Goal: Task Accomplishment & Management: Use online tool/utility

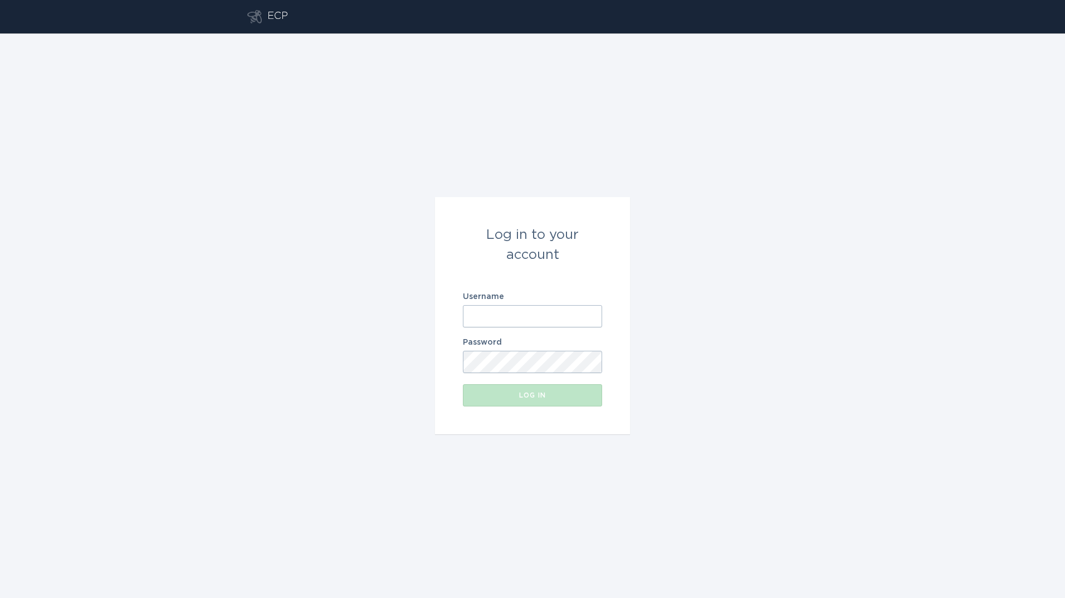
click at [495, 317] on input "Username" at bounding box center [532, 316] width 139 height 22
type input "[PERSON_NAME][EMAIL_ADDRESS][PERSON_NAME][DOMAIN_NAME]"
click at [463, 385] on button "Log in" at bounding box center [532, 396] width 139 height 22
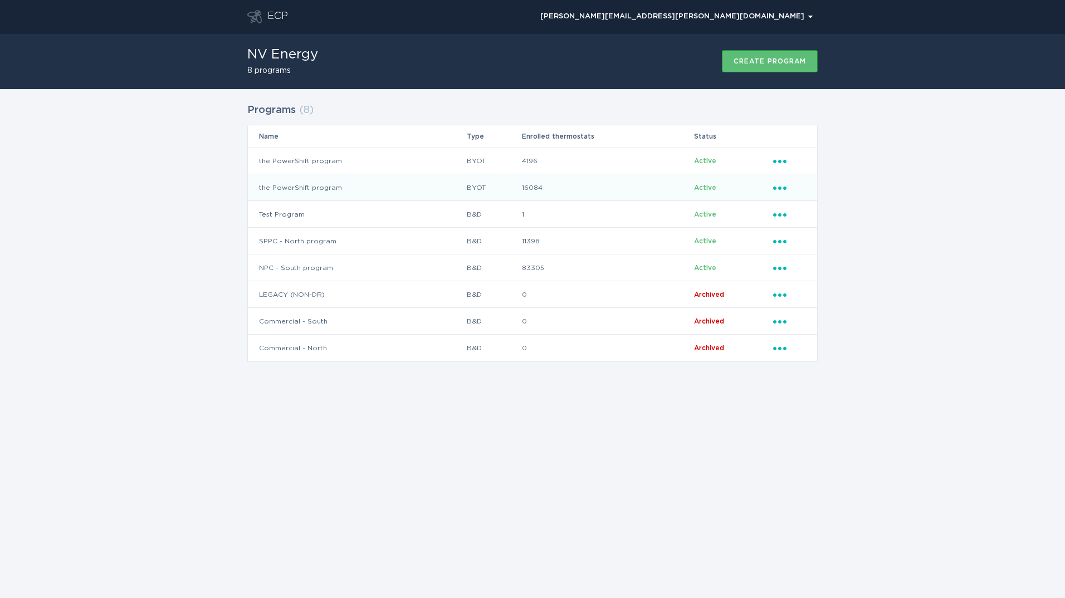
click at [419, 188] on td "the PowerShift program" at bounding box center [357, 187] width 218 height 27
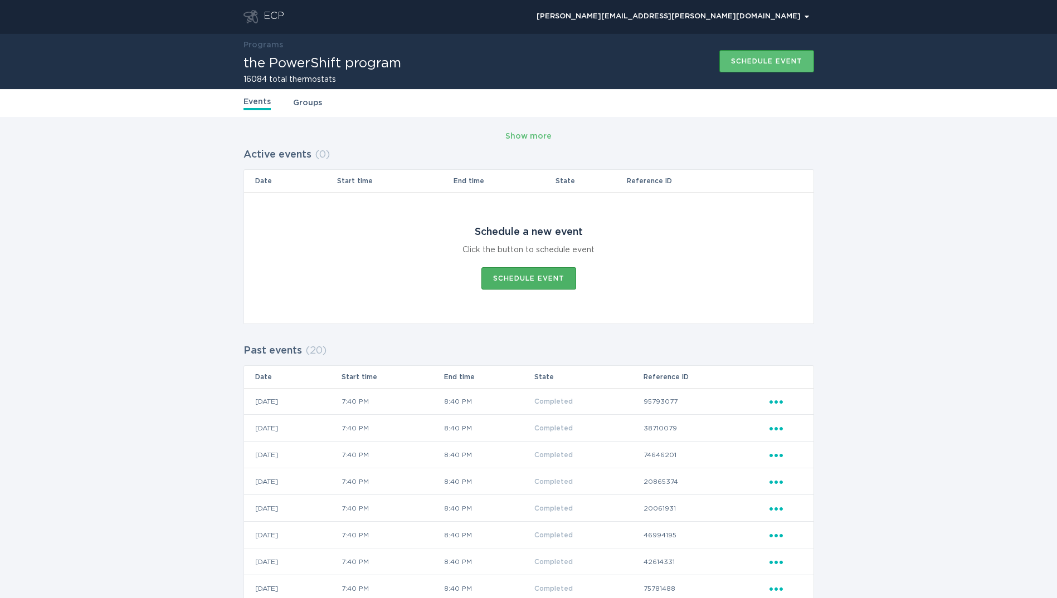
click at [552, 278] on div "Schedule event" at bounding box center [528, 278] width 71 height 7
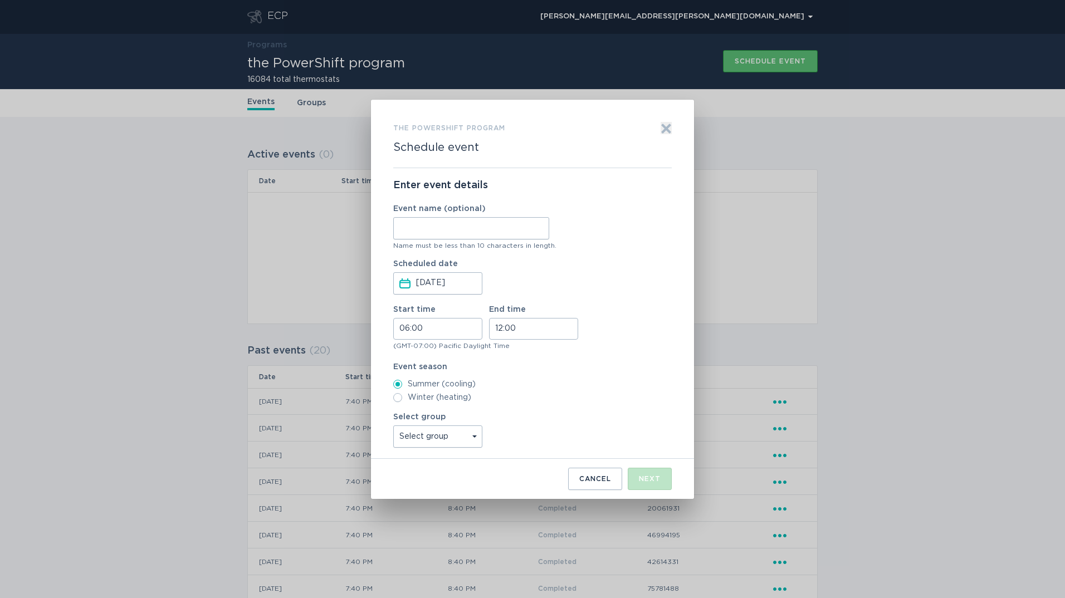
click at [480, 240] on input "Event name (optional)" at bounding box center [471, 228] width 156 height 22
type input "SthStr4Ph3"
click at [431, 285] on input "[DATE]" at bounding box center [448, 283] width 65 height 21
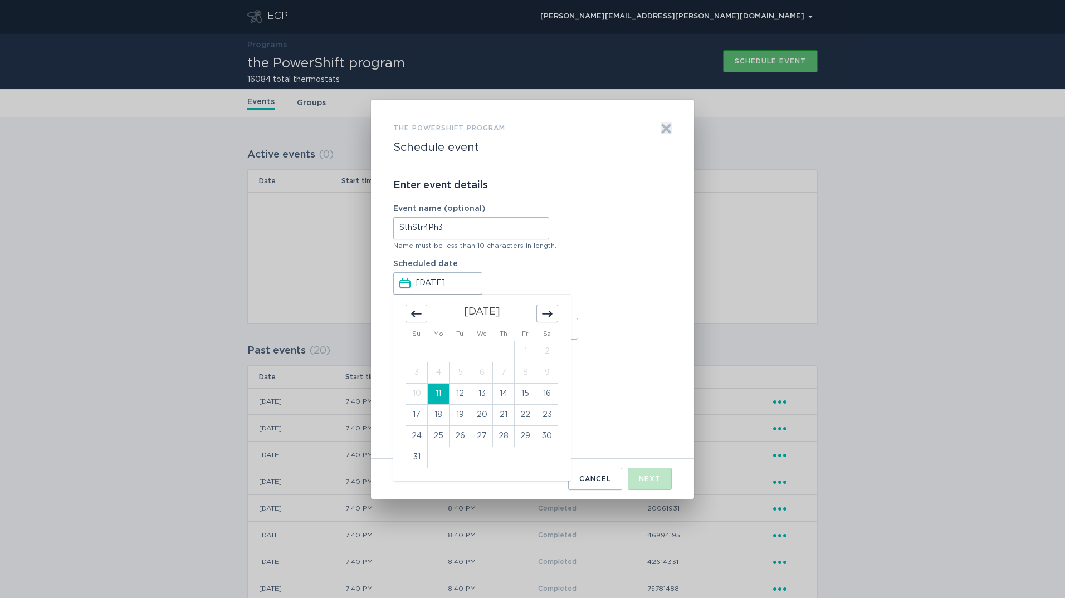
click at [524, 270] on div "[DATE] Press the down arrow key to interact with the calendar and select a date…" at bounding box center [471, 281] width 156 height 27
click at [411, 278] on button "Scheduled date [DATE] Press the down arrow key to interact with the calendar an…" at bounding box center [405, 284] width 11 height 12
click at [617, 381] on label "Summer (cooling)" at bounding box center [532, 384] width 279 height 9
click at [402, 381] on input "Summer (cooling)" at bounding box center [397, 384] width 9 height 9
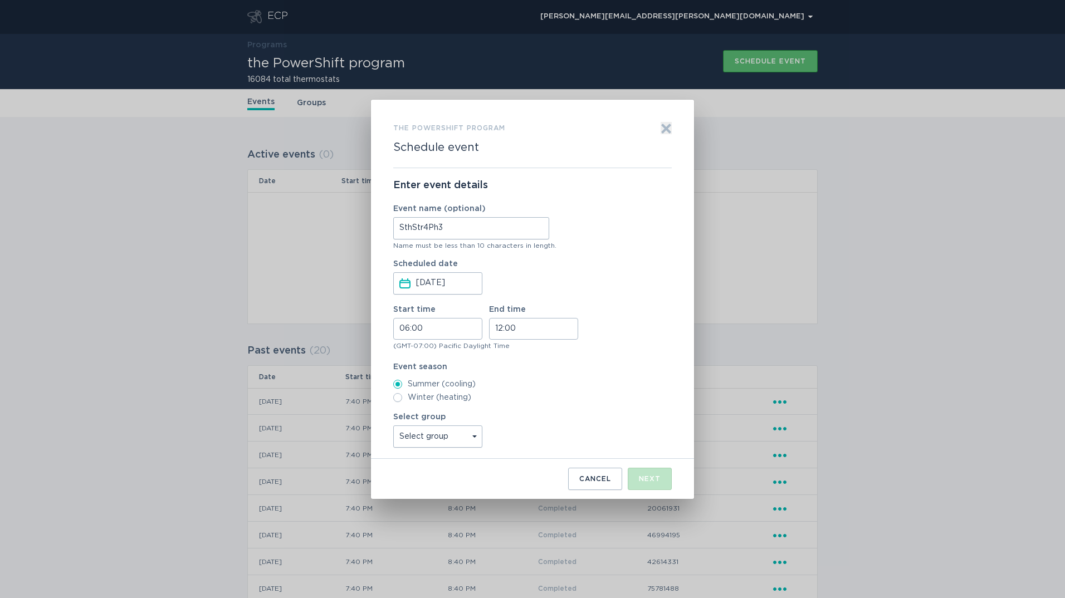
click at [405, 332] on input "06:00" at bounding box center [437, 329] width 89 height 22
click at [406, 405] on li "19" at bounding box center [409, 409] width 31 height 13
type input "19:00"
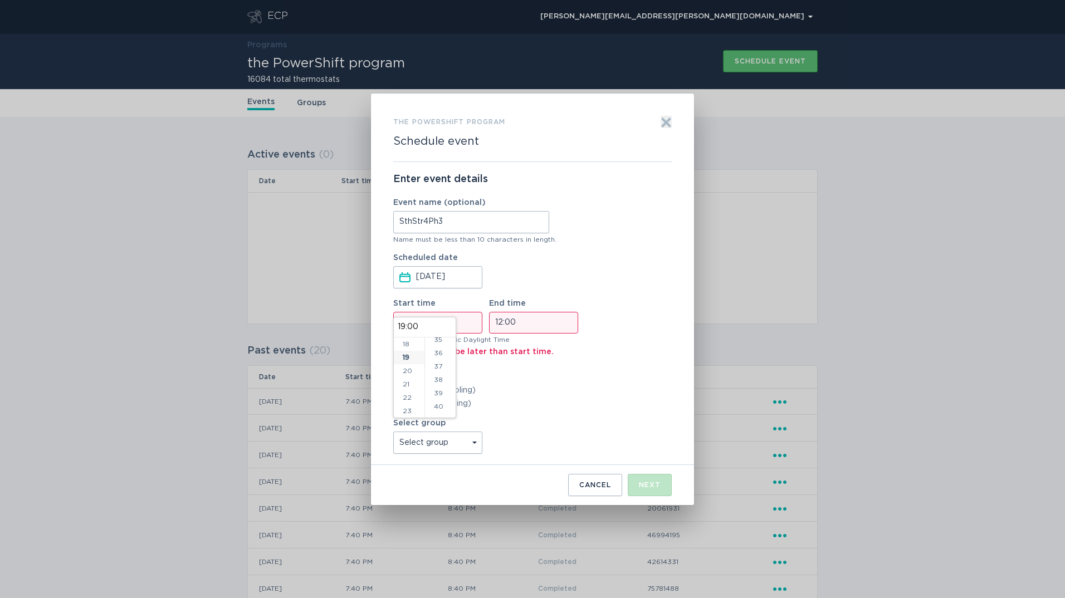
scroll to position [508, 0]
click at [439, 374] on li "40" at bounding box center [440, 370] width 31 height 13
type input "19:40"
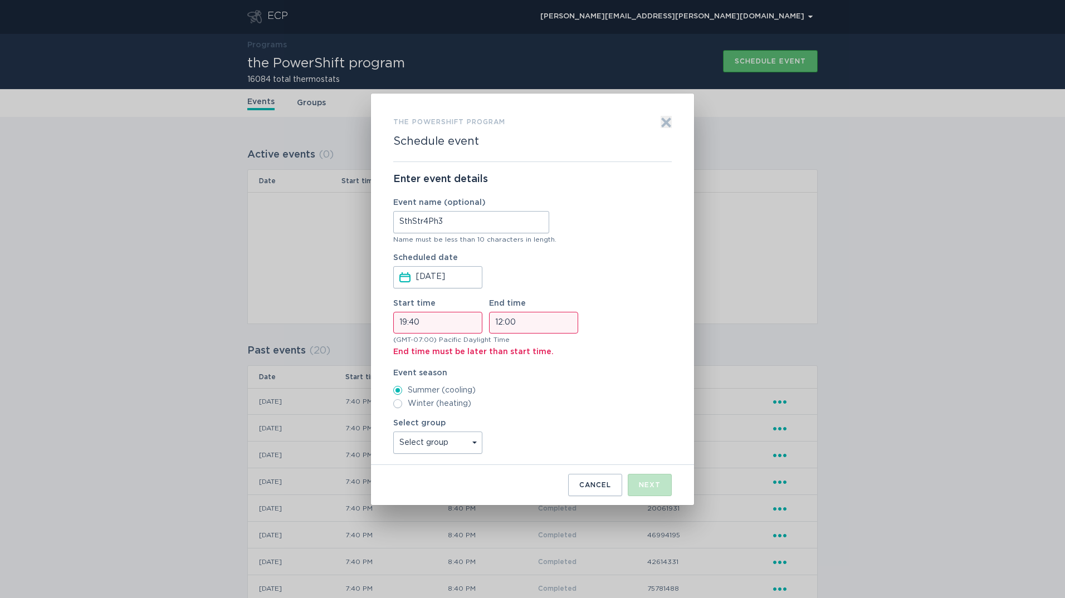
click at [495, 325] on input "12:00" at bounding box center [533, 323] width 89 height 22
click at [504, 389] on li "20" at bounding box center [505, 392] width 31 height 13
type input "20:00"
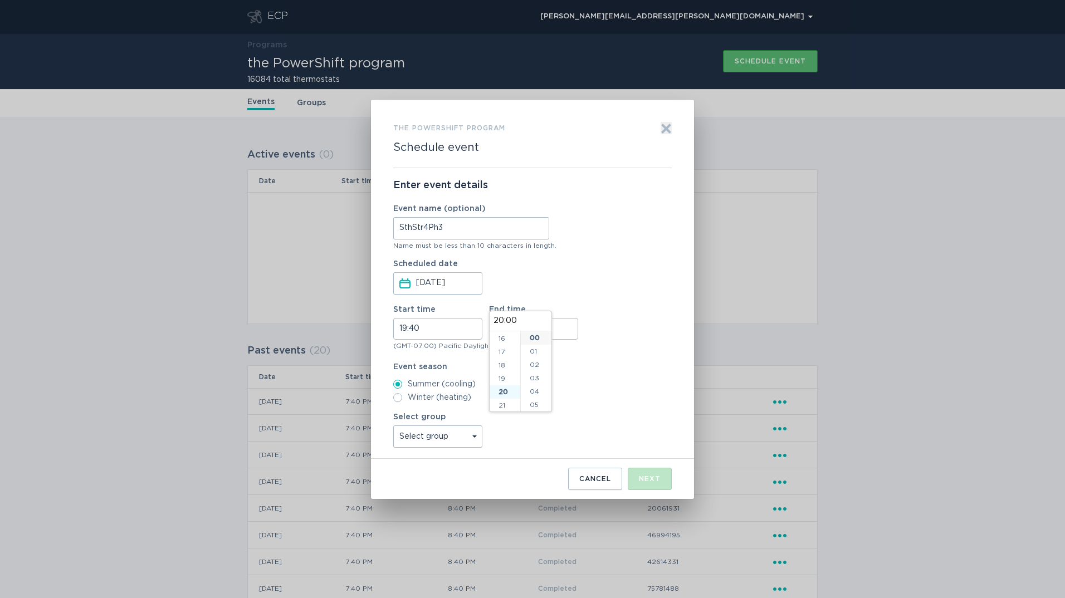
scroll to position [241, 0]
click at [537, 356] on li "40" at bounding box center [536, 355] width 31 height 13
type input "20:40"
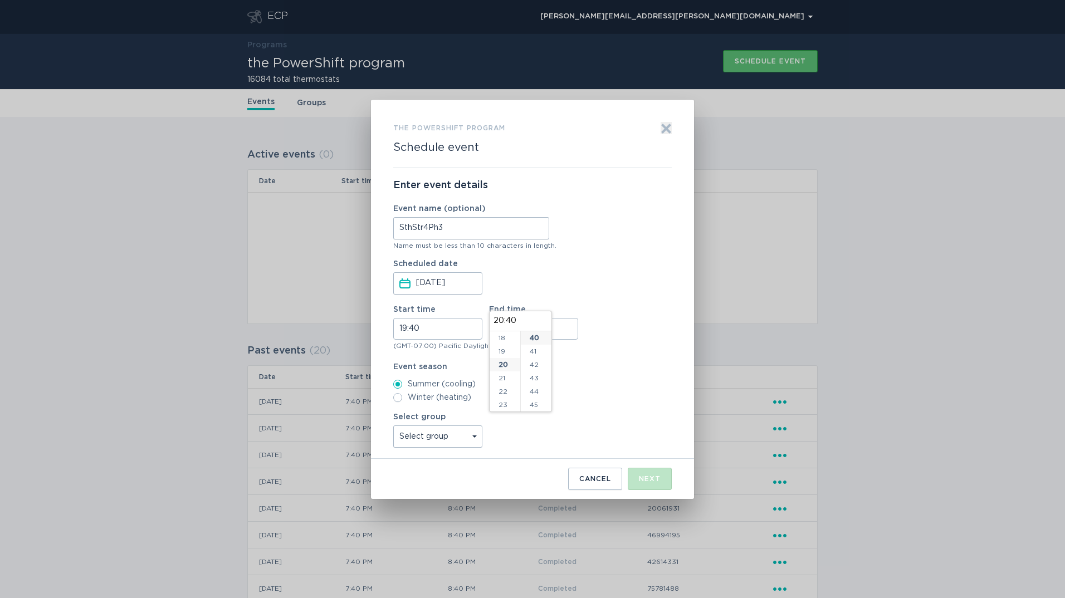
click at [545, 427] on div "Select group Select group All thermostats NWA_WW NWA_WH NWA_SA NWA_NLAS All_Oth…" at bounding box center [532, 430] width 279 height 35
click at [478, 434] on select "Select group All thermostats NWA_WW NWA_WH NWA_SA NWA_NLAS All_Other_BYOTS" at bounding box center [437, 437] width 89 height 22
select select "e66ce021dec64cd3ad2704c1c71b2170"
click at [393, 426] on select "Select group All thermostats NWA_WW NWA_WH NWA_SA NWA_NLAS All_Other_BYOTS" at bounding box center [437, 437] width 89 height 22
click at [649, 476] on div "Next" at bounding box center [650, 479] width 22 height 7
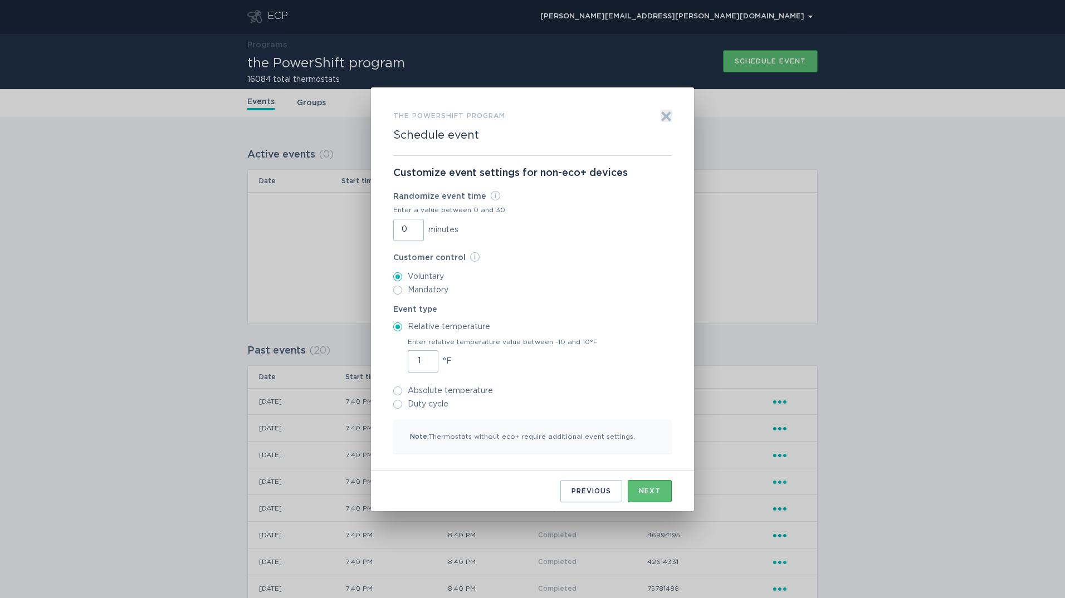
click at [428, 358] on input "1" at bounding box center [423, 362] width 31 height 22
click at [428, 358] on input "2" at bounding box center [423, 362] width 31 height 22
click at [428, 358] on input "3" at bounding box center [423, 362] width 31 height 22
type input "4"
click at [428, 358] on input "4" at bounding box center [423, 362] width 31 height 22
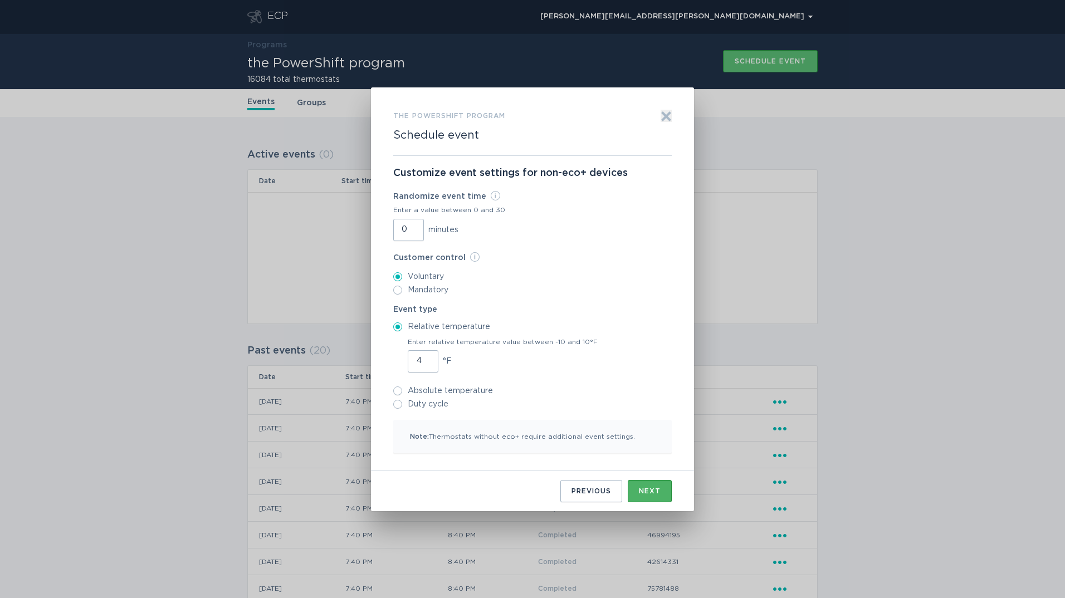
click at [653, 488] on div "Next" at bounding box center [650, 491] width 22 height 7
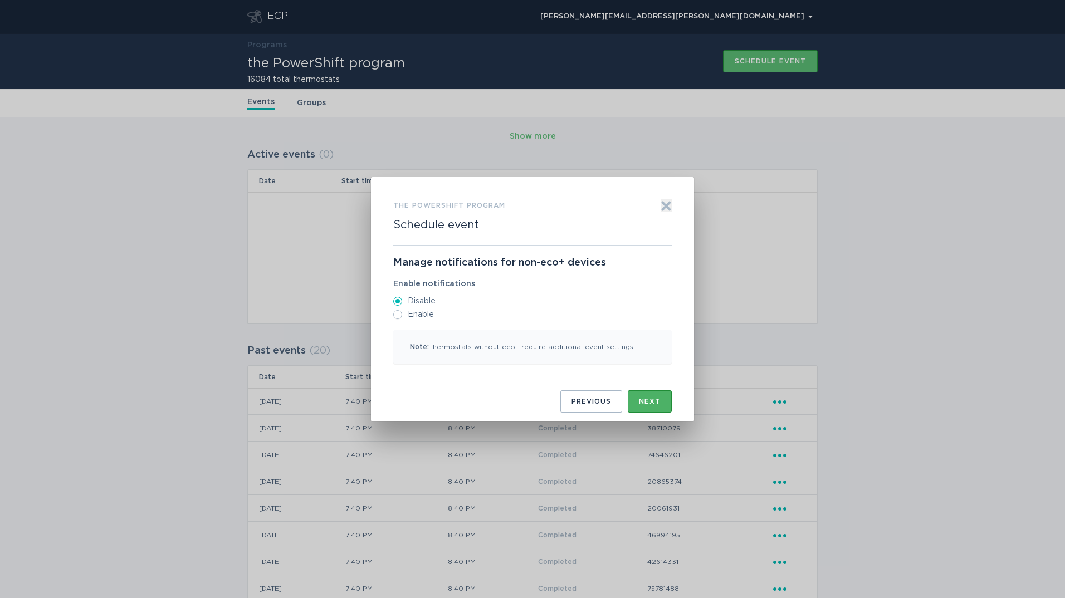
click at [644, 396] on button "Next" at bounding box center [650, 402] width 44 height 22
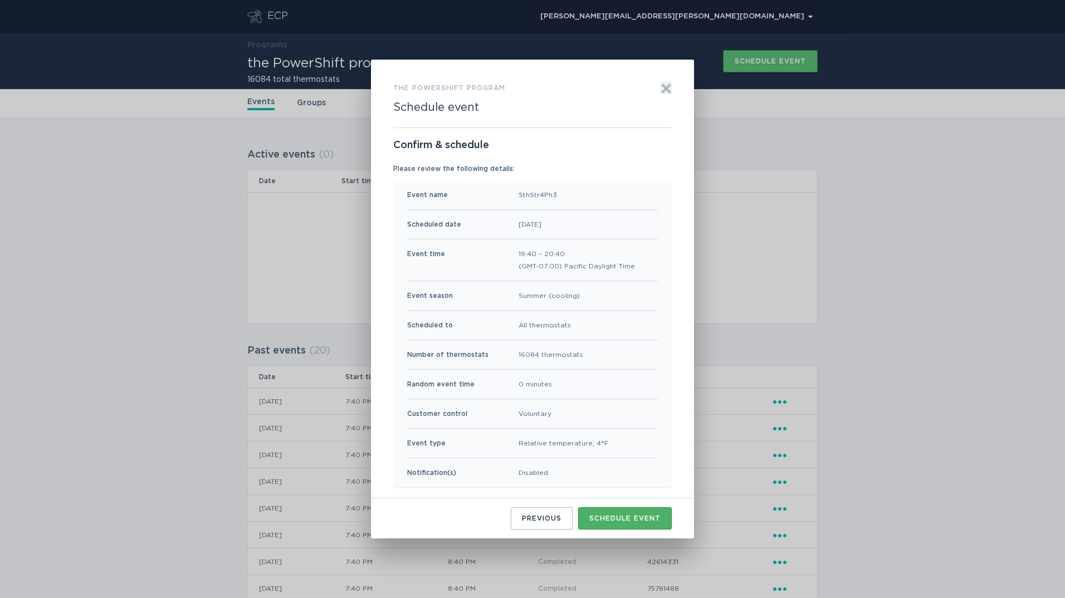
click at [627, 519] on div "Schedule event" at bounding box center [625, 518] width 71 height 7
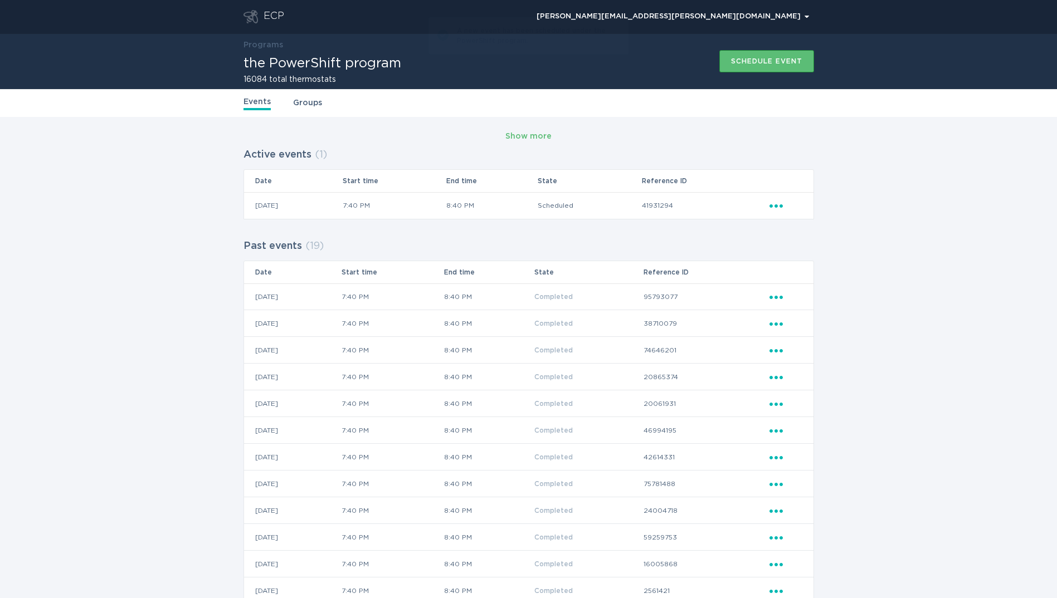
click at [264, 17] on div "ECP" at bounding box center [274, 16] width 21 height 13
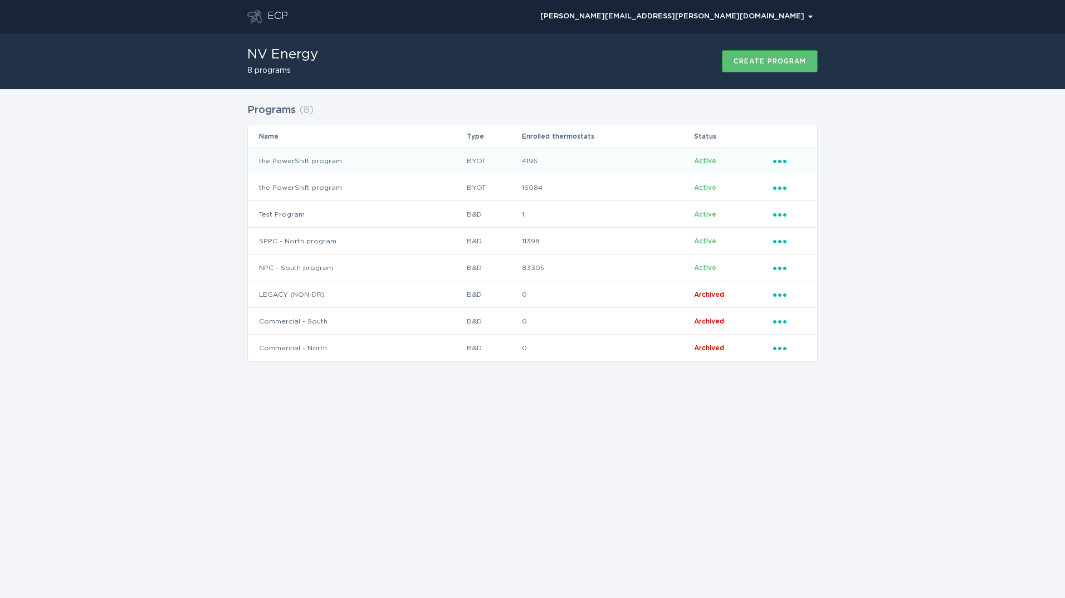
click at [397, 166] on td "the PowerShift program" at bounding box center [357, 161] width 218 height 27
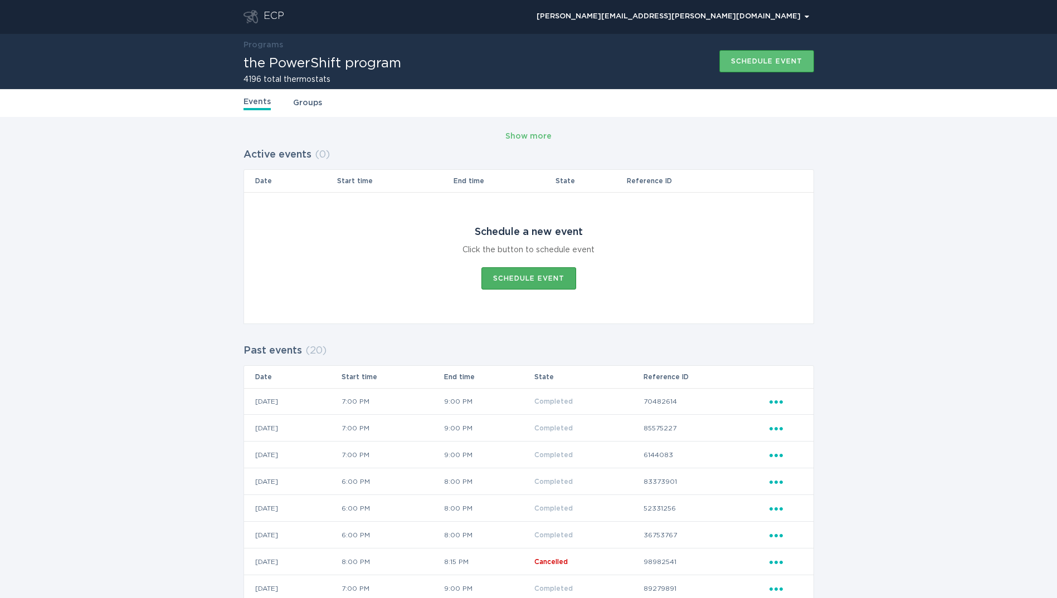
click at [525, 280] on div "Schedule event" at bounding box center [528, 278] width 71 height 7
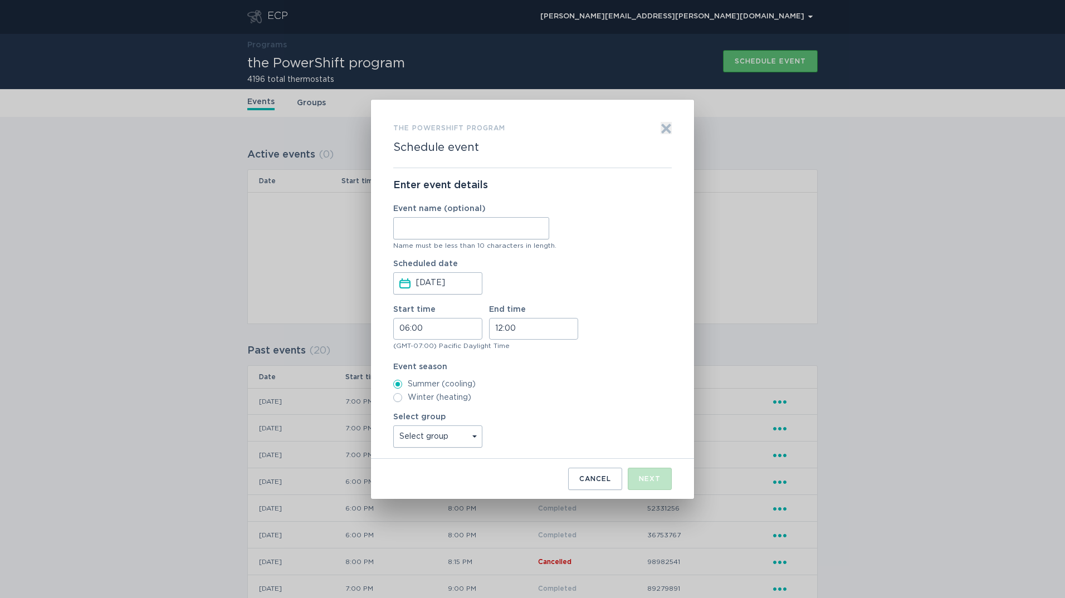
click at [441, 230] on input "Event name (optional)" at bounding box center [471, 228] width 156 height 22
click at [428, 230] on input "NthStr1Ph1" at bounding box center [471, 228] width 156 height 22
type input "NthStr4Ph1"
click at [420, 436] on select "Select group All thermostats" at bounding box center [437, 437] width 89 height 22
select select "5e328b14c06a4e318b280cd5f9364b3b"
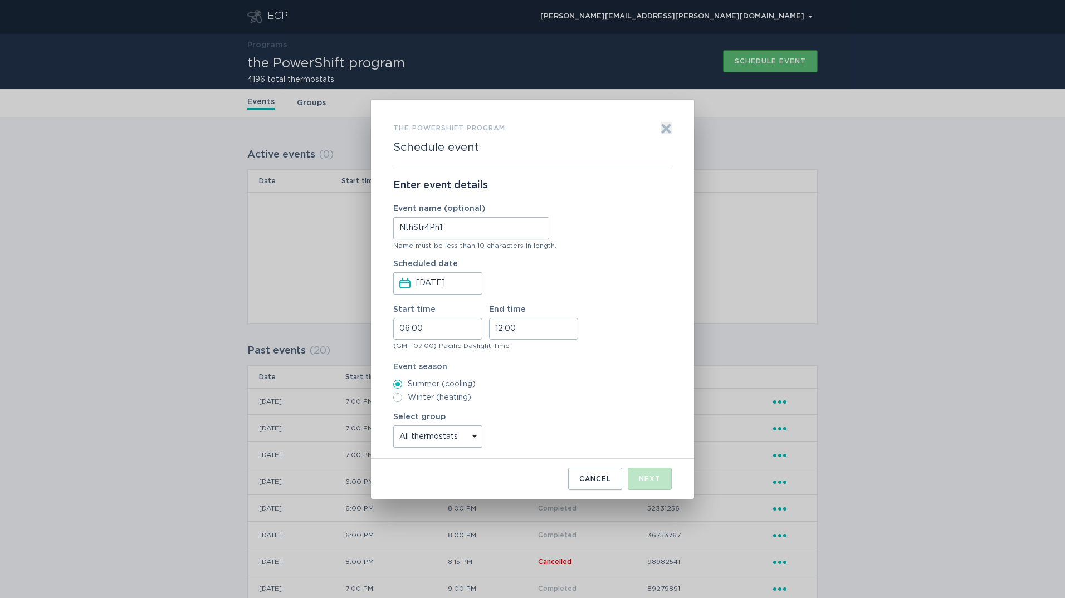
click at [393, 426] on select "Select group All thermostats" at bounding box center [437, 437] width 89 height 22
click at [429, 324] on input "06:00" at bounding box center [437, 329] width 89 height 22
click at [410, 400] on li "18" at bounding box center [409, 399] width 31 height 13
type input "18:00"
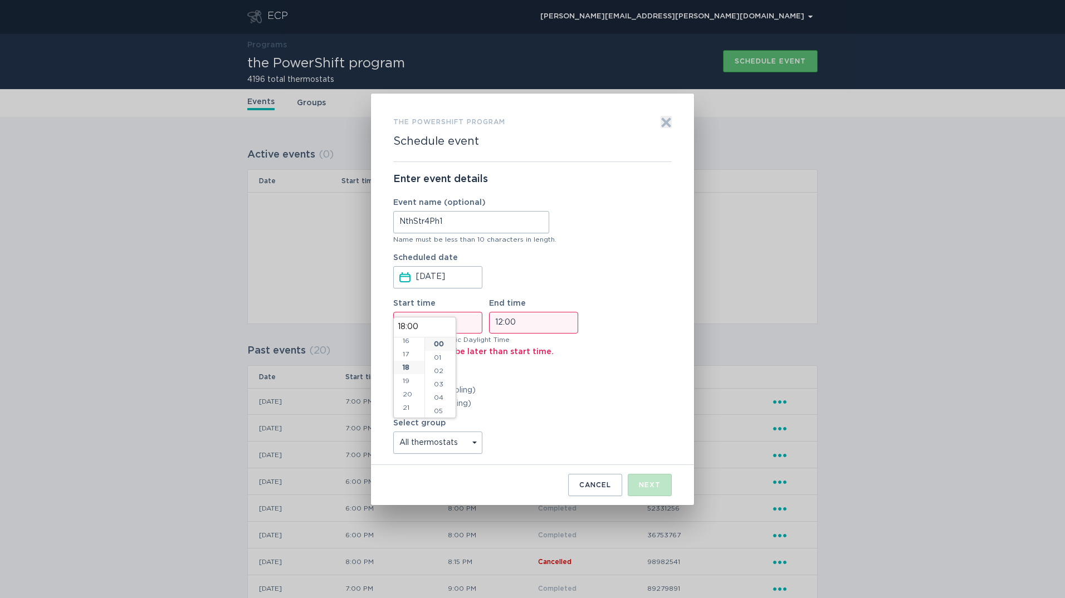
scroll to position [241, 0]
click at [503, 332] on input "12:00" at bounding box center [533, 323] width 89 height 22
click at [500, 372] on li "20" at bounding box center [505, 372] width 31 height 13
type input "20:00"
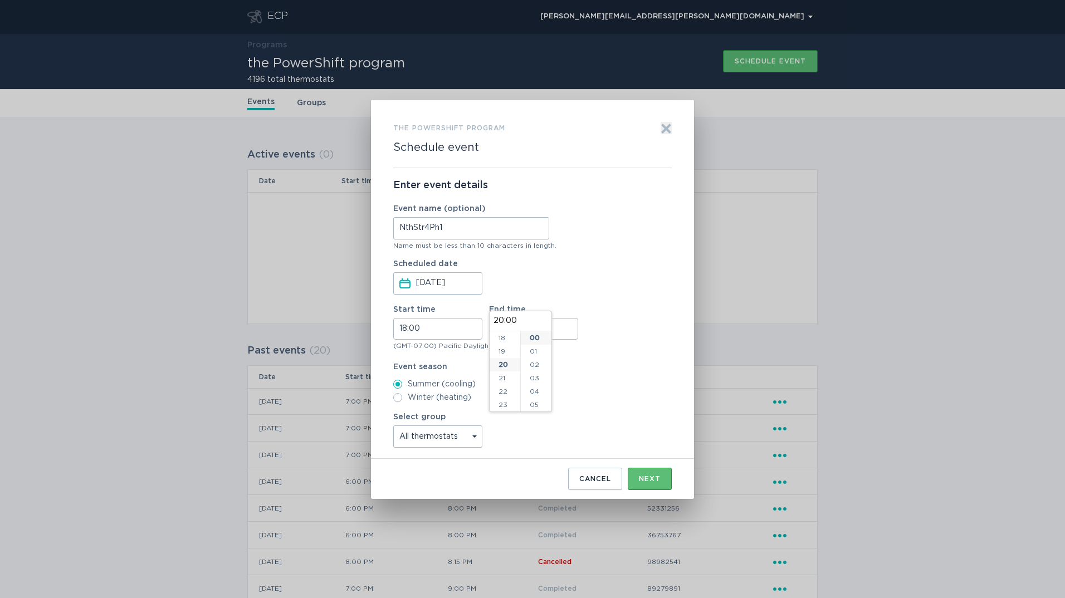
click at [515, 432] on div "Select group Select group All thermostats" at bounding box center [532, 430] width 279 height 35
click at [659, 486] on button "Next" at bounding box center [650, 479] width 44 height 22
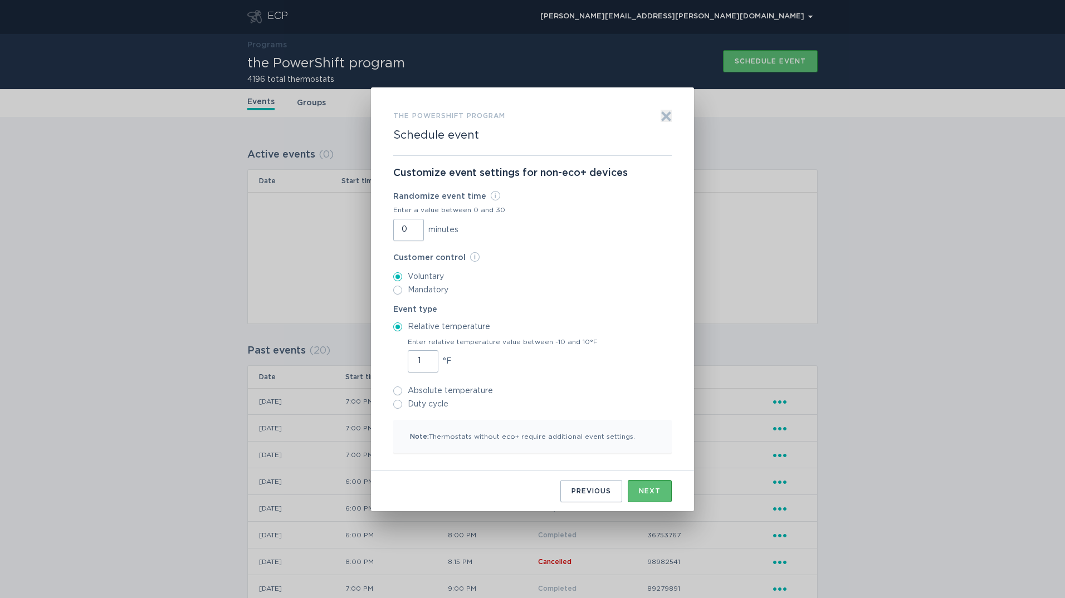
click at [426, 358] on input "1" at bounding box center [423, 362] width 31 height 22
click at [427, 357] on input "2" at bounding box center [423, 362] width 31 height 22
click at [427, 357] on input "3" at bounding box center [423, 362] width 31 height 22
type input "4"
click at [427, 357] on input "4" at bounding box center [423, 362] width 31 height 22
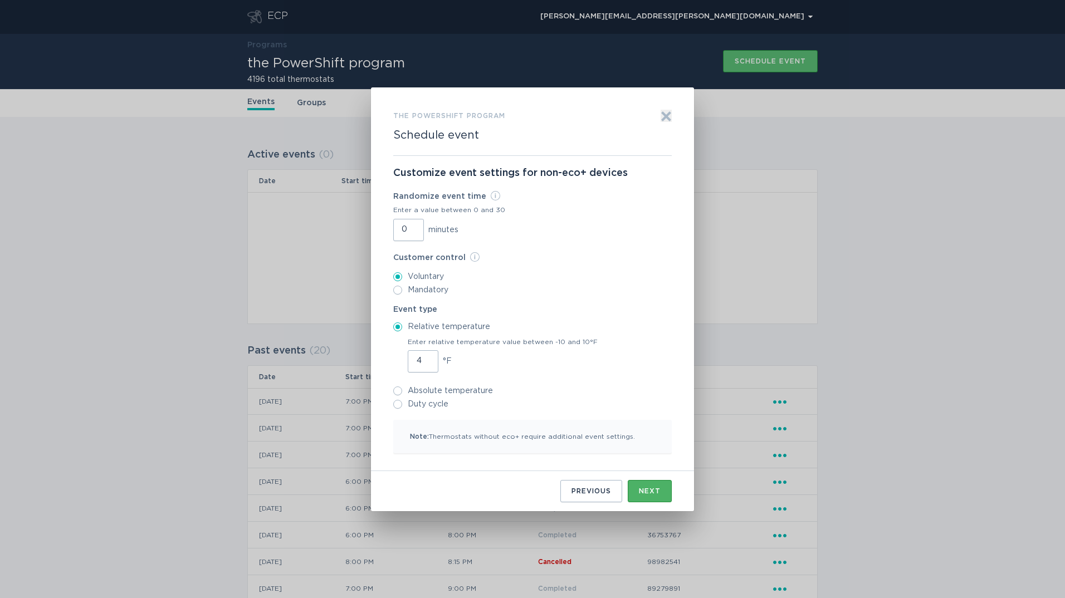
click at [661, 489] on button "Next" at bounding box center [650, 491] width 44 height 22
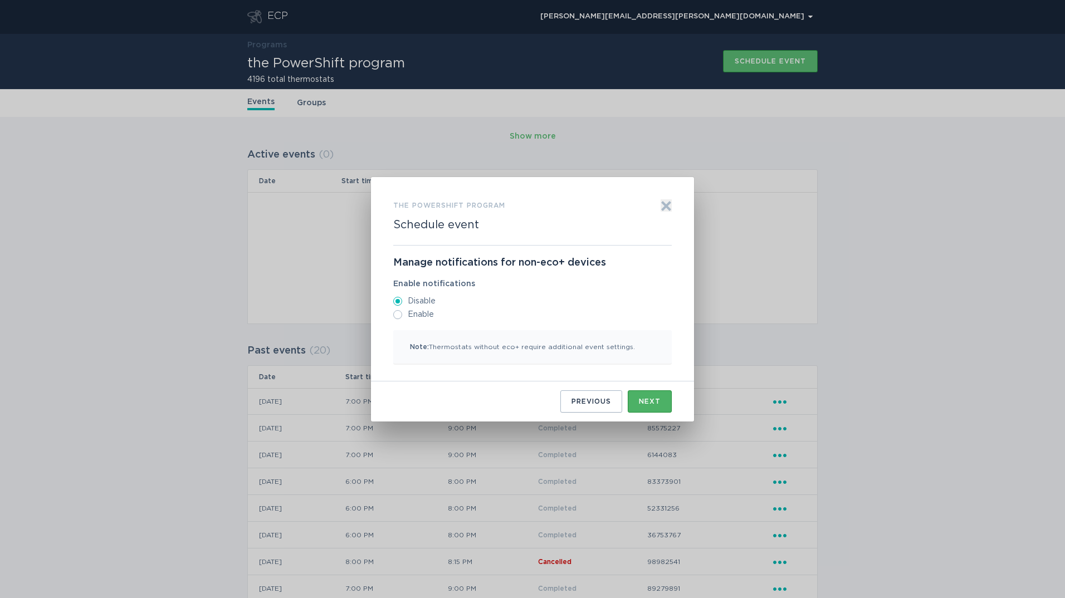
click at [650, 395] on button "Next" at bounding box center [650, 402] width 44 height 22
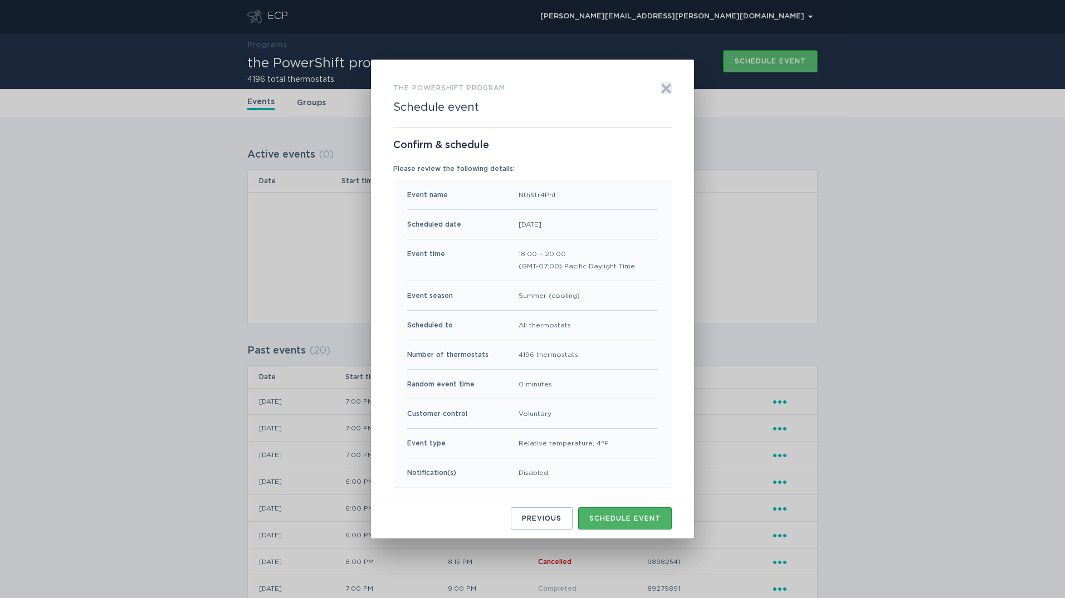
click at [630, 515] on div "Schedule event" at bounding box center [625, 518] width 71 height 7
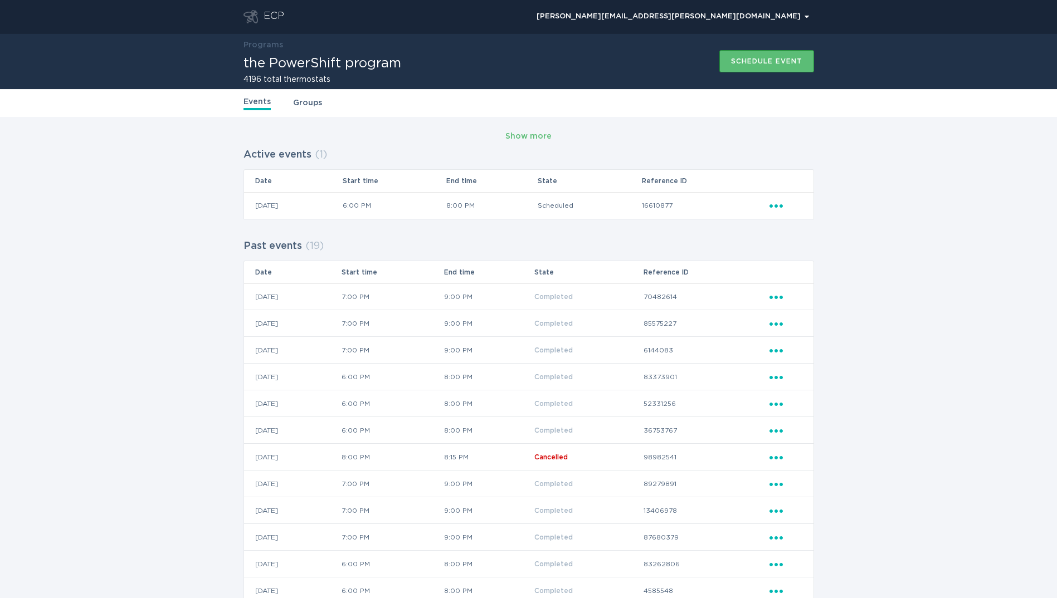
click at [276, 10] on div "ECP" at bounding box center [274, 16] width 21 height 13
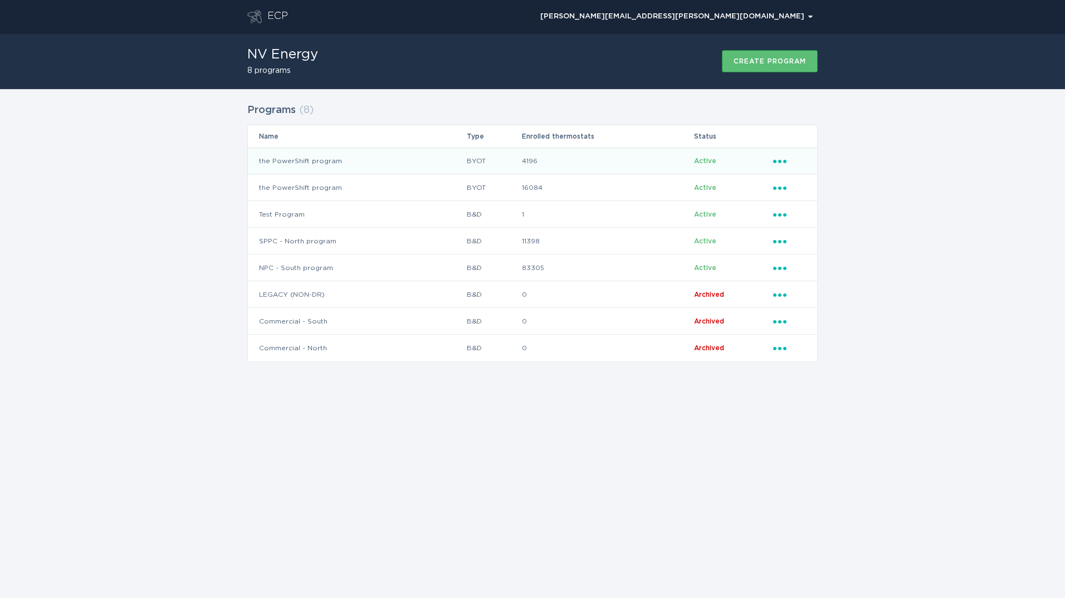
click at [403, 162] on td "the PowerShift program" at bounding box center [357, 161] width 218 height 27
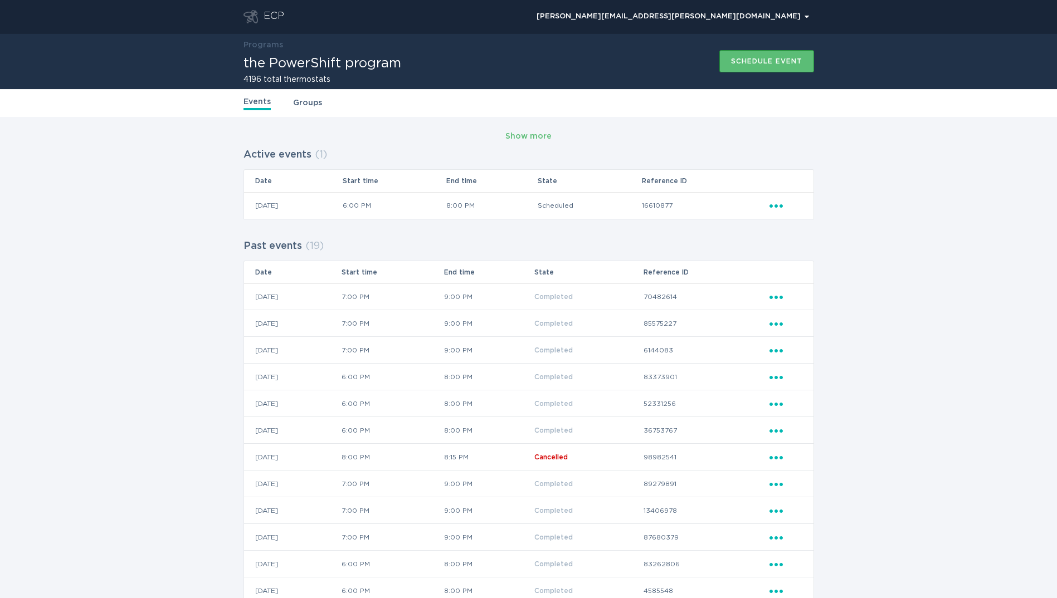
click at [279, 17] on div "ECP" at bounding box center [274, 16] width 21 height 13
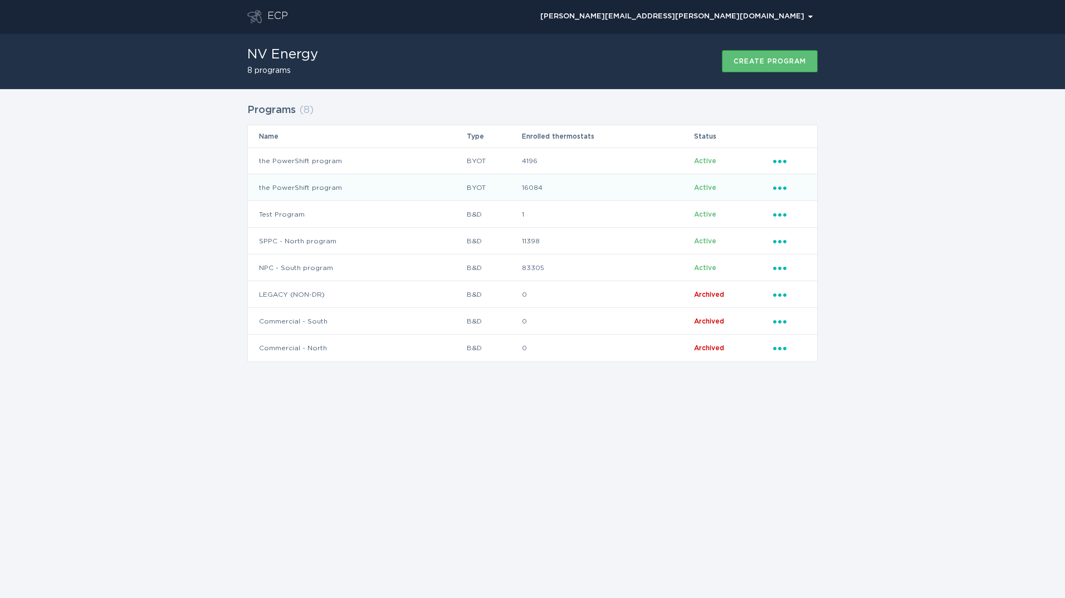
click at [339, 187] on td "the PowerShift program" at bounding box center [357, 187] width 218 height 27
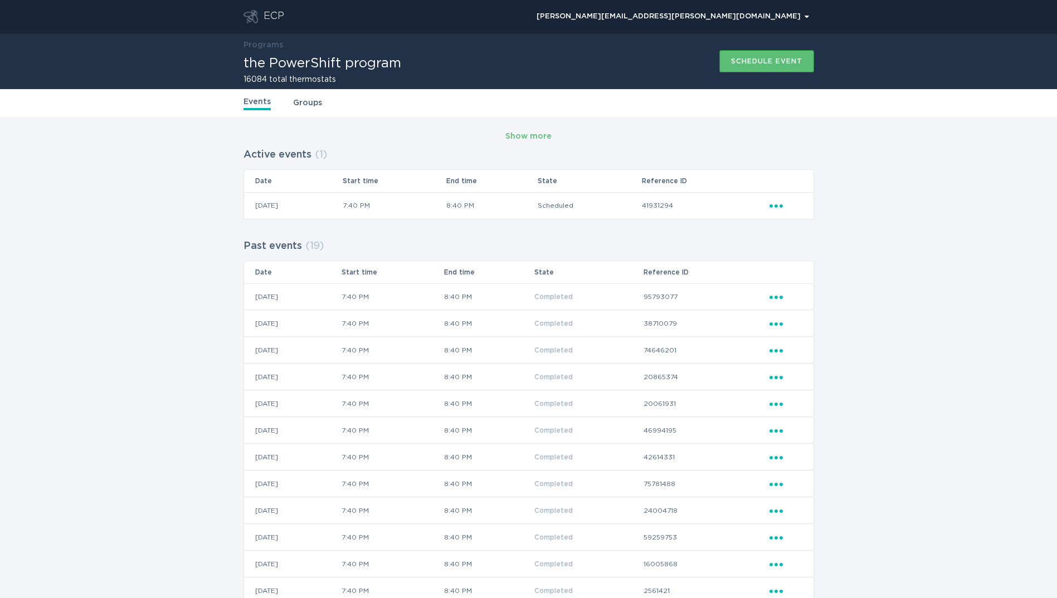
click at [274, 11] on div "ECP" at bounding box center [274, 16] width 21 height 13
